Goal: Information Seeking & Learning: Learn about a topic

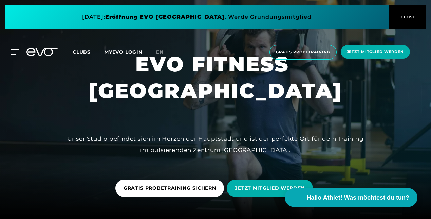
click at [17, 52] on icon at bounding box center [16, 51] width 10 height 5
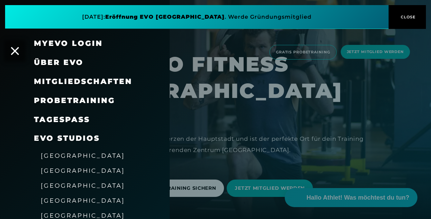
click at [57, 172] on span "[GEOGRAPHIC_DATA]" at bounding box center [83, 170] width 84 height 7
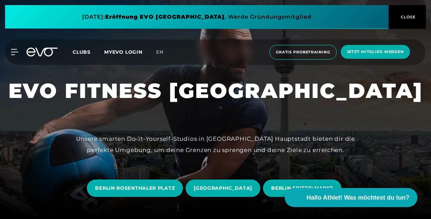
scroll to position [68, 0]
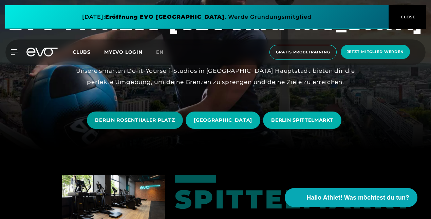
click at [131, 125] on span "BERLIN ROSENTHALER PLATZ" at bounding box center [135, 119] width 96 height 17
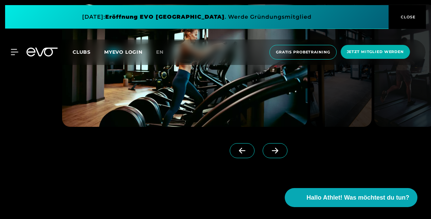
scroll to position [541, 0]
click at [263, 145] on span at bounding box center [275, 150] width 25 height 15
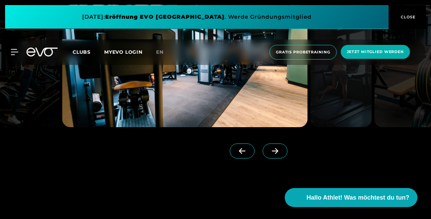
click at [263, 145] on span at bounding box center [275, 150] width 25 height 15
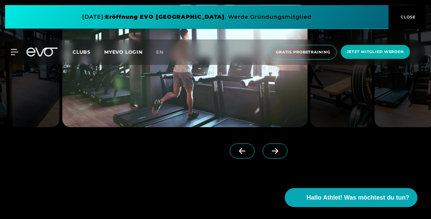
click at [263, 145] on span at bounding box center [275, 150] width 25 height 15
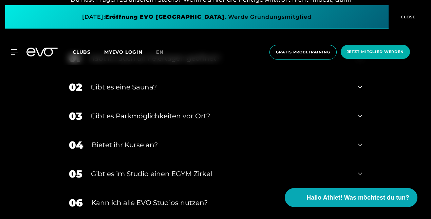
scroll to position [2279, 0]
click at [363, 90] on div "02 Gibt es eine Sauna?" at bounding box center [215, 87] width 307 height 29
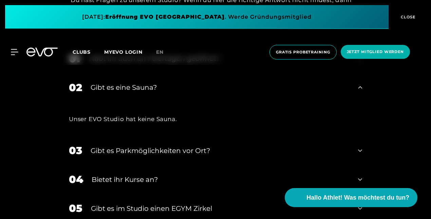
click at [363, 90] on div "02 Gibt es eine Sauna?" at bounding box center [215, 87] width 307 height 29
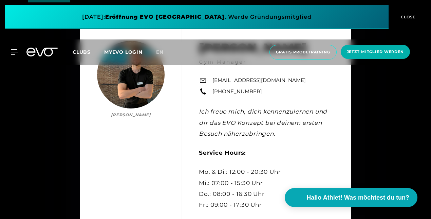
scroll to position [1885, 0]
